Goal: Information Seeking & Learning: Learn about a topic

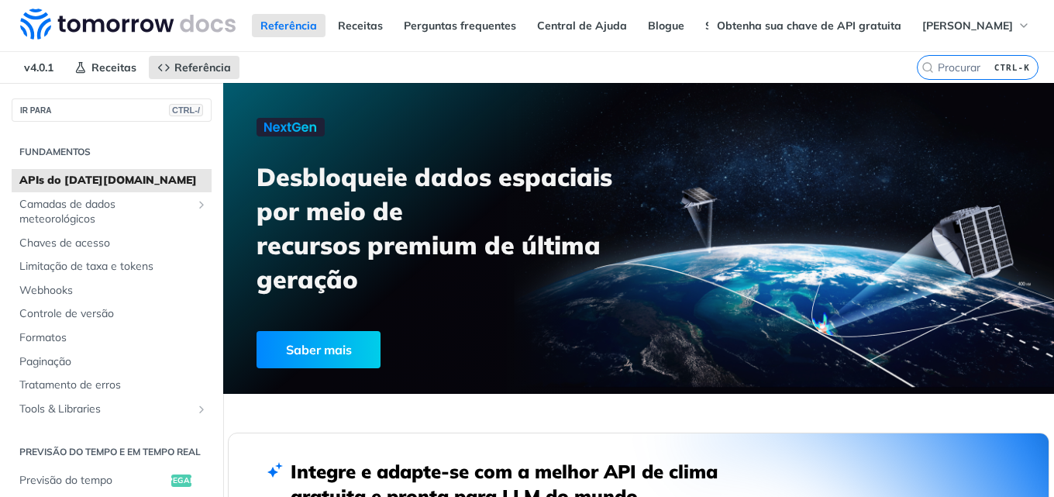
click at [532, 57] on nav "v4.0.1 Receitas Referência" at bounding box center [458, 67] width 917 height 31
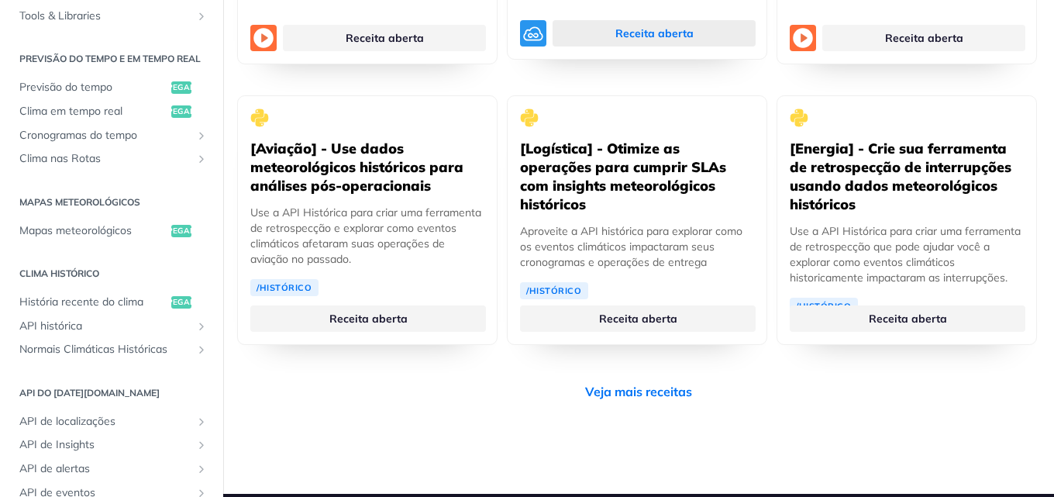
scroll to position [3176, 0]
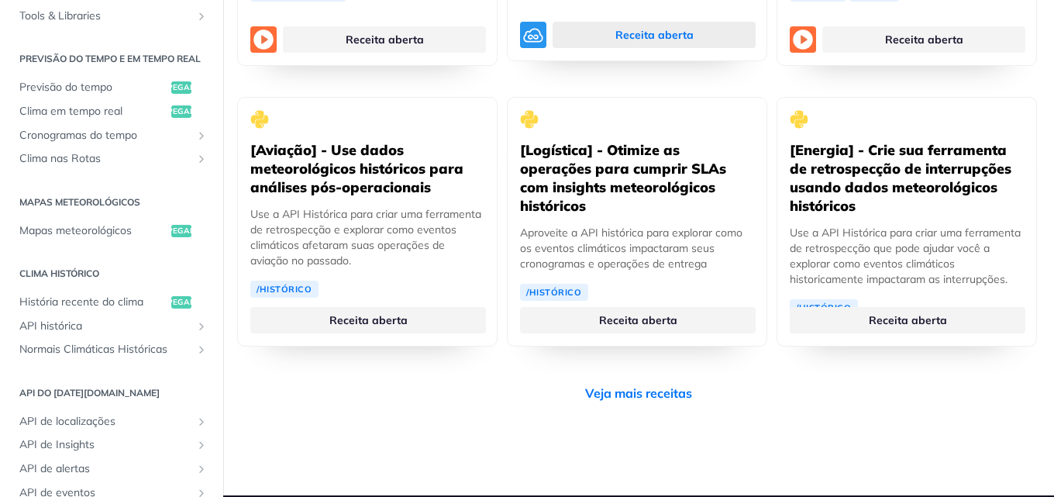
click at [688, 48] on link "Receita aberta" at bounding box center [653, 35] width 203 height 26
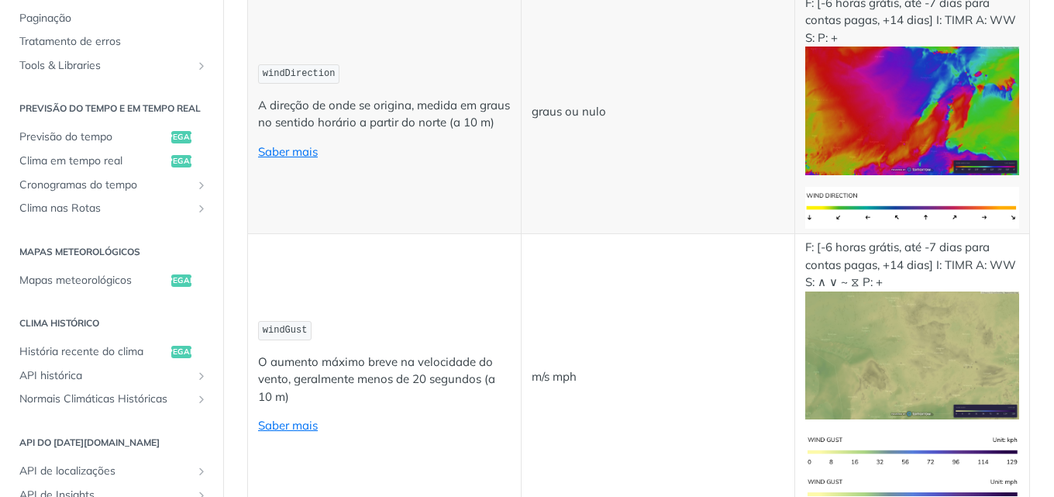
scroll to position [1549, 0]
